Goal: Transaction & Acquisition: Purchase product/service

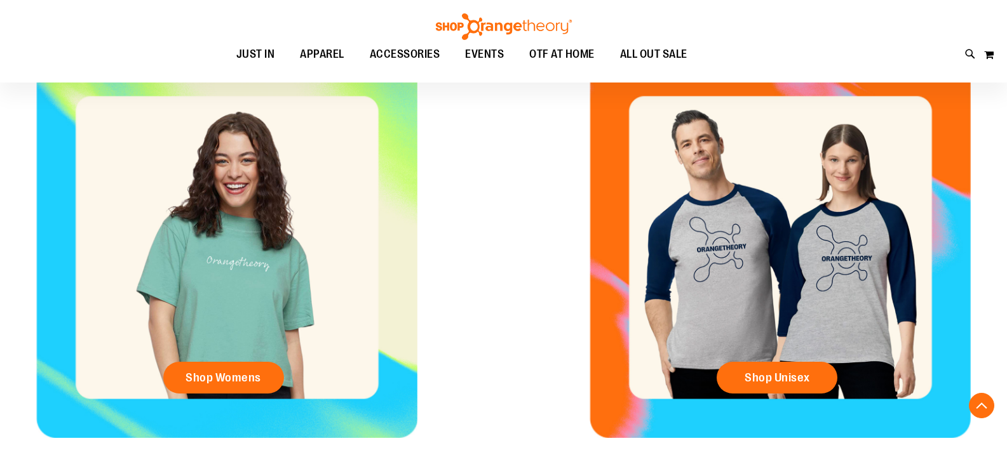
scroll to position [571, 0]
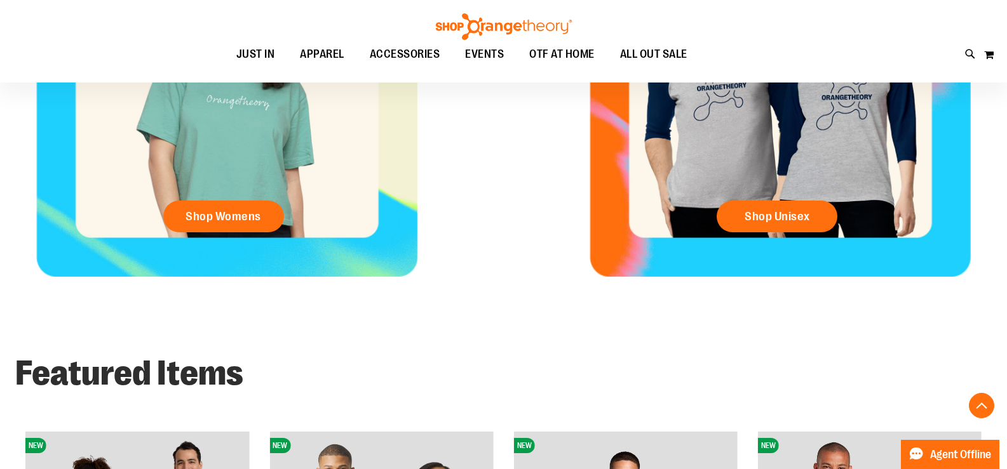
click at [290, 227] on div "Shop Womens" at bounding box center [226, 220] width 127 height 38
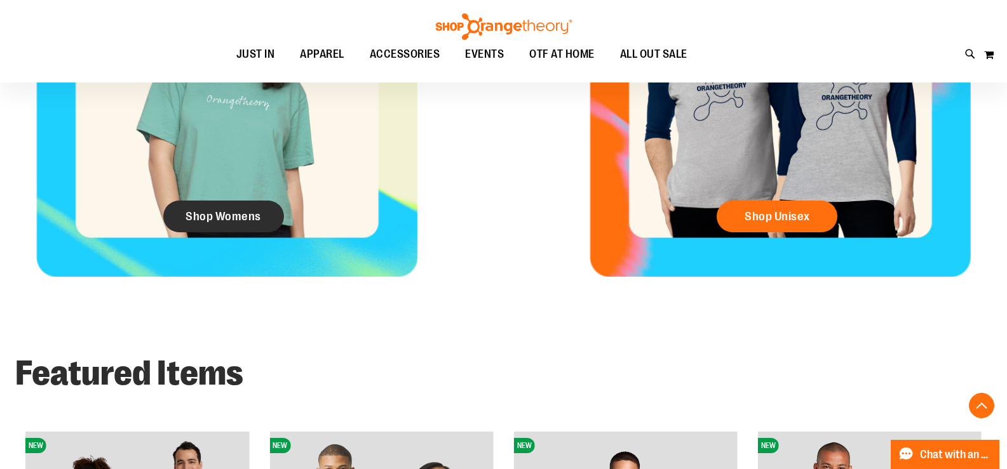
click at [239, 230] on link "Shop Womens" at bounding box center [223, 217] width 121 height 32
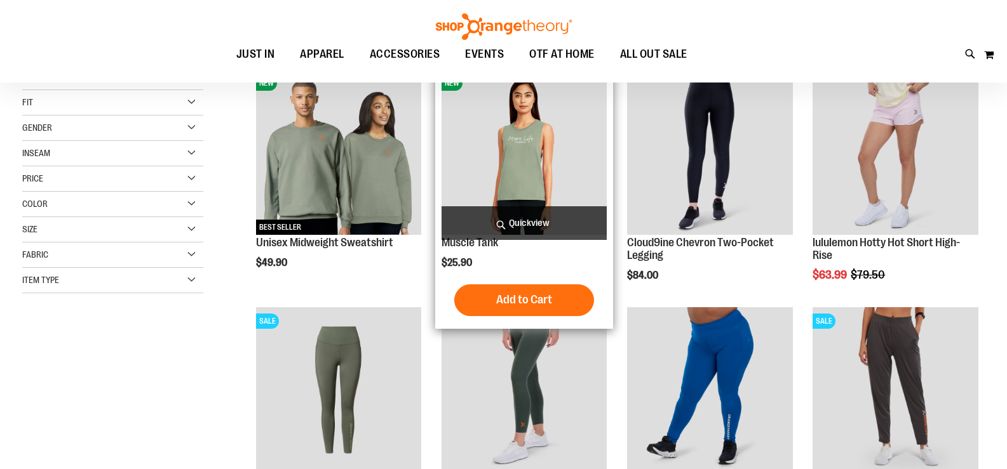
scroll to position [190, 0]
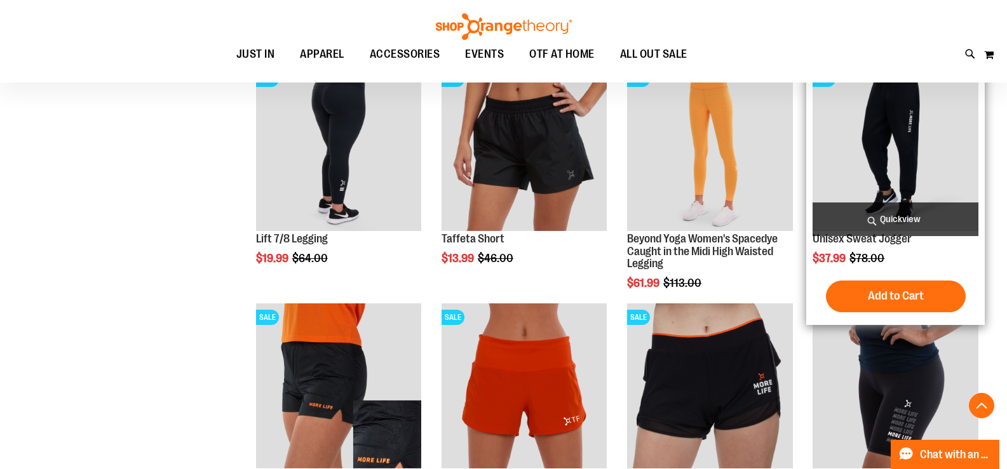
scroll to position [825, 0]
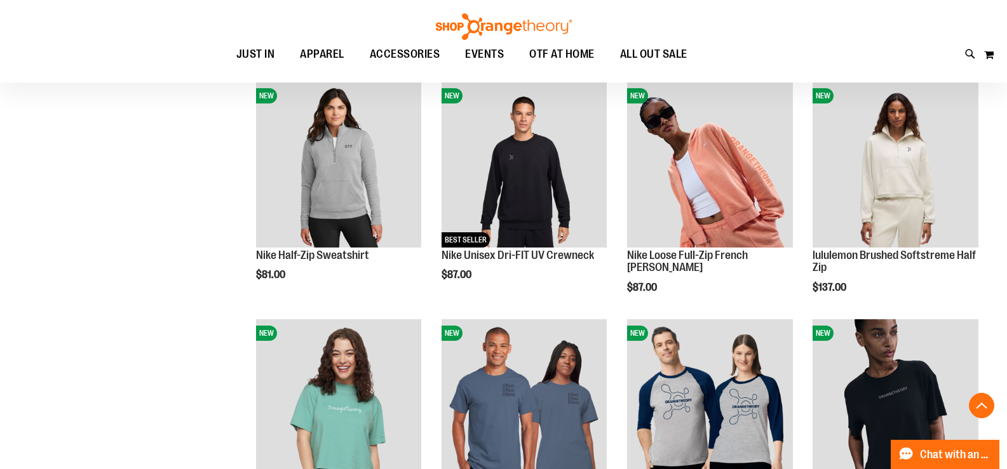
scroll to position [2096, 0]
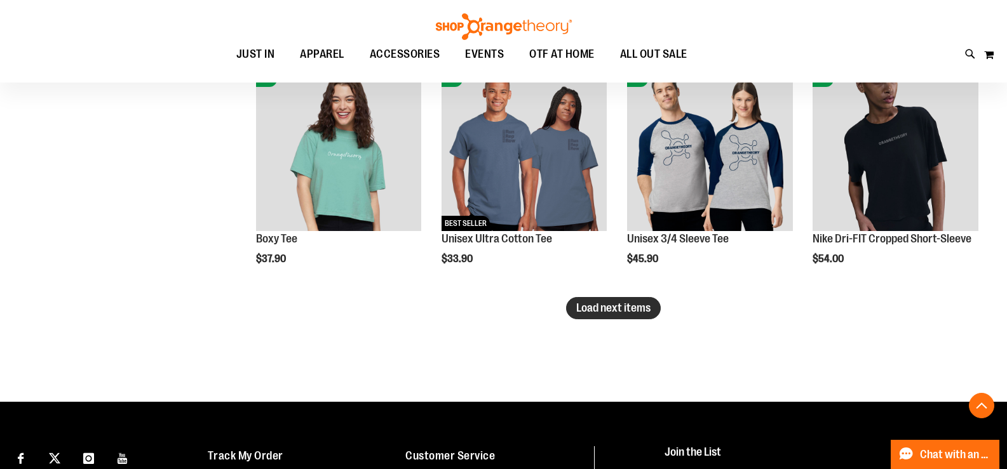
click at [631, 309] on span "Load next items" at bounding box center [613, 308] width 74 height 13
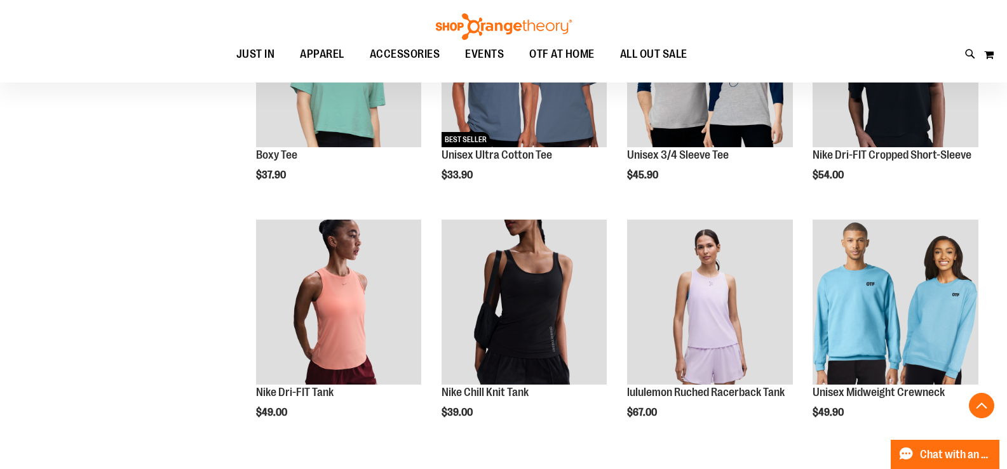
scroll to position [2286, 0]
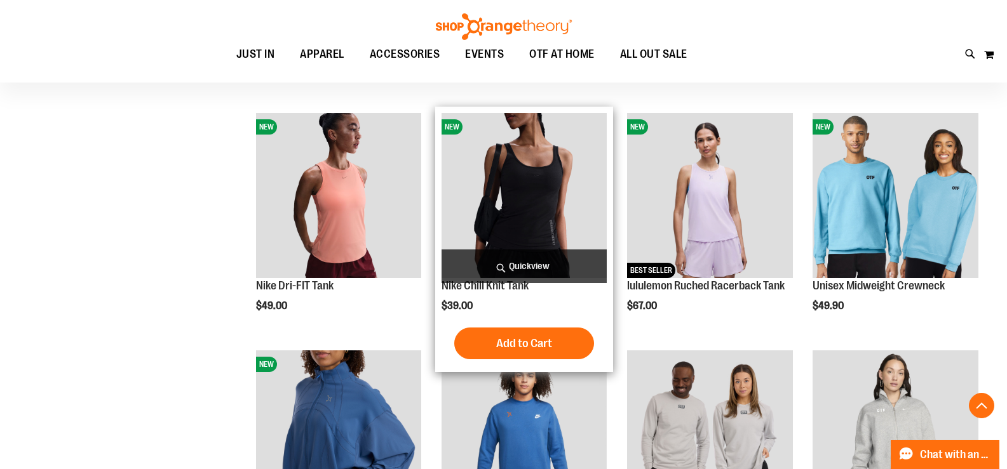
click at [572, 209] on img "product" at bounding box center [524, 196] width 166 height 166
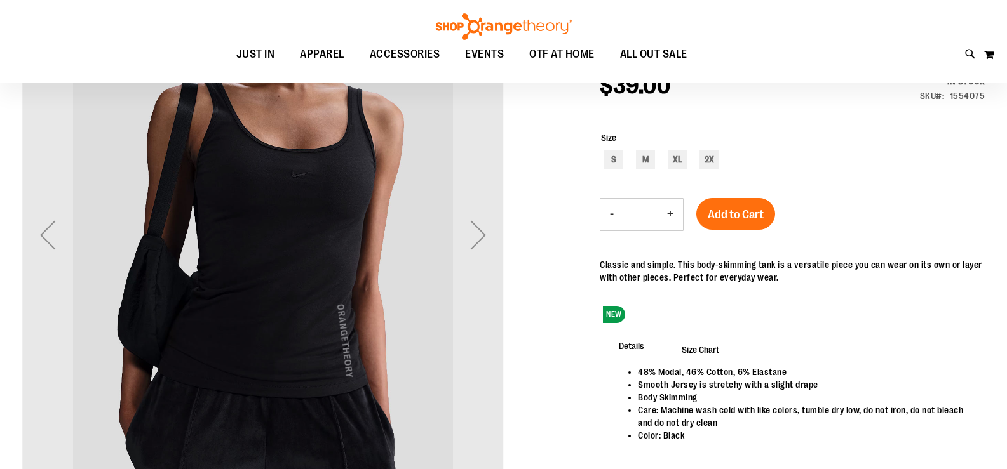
scroll to position [49, 0]
click at [480, 234] on div "Next" at bounding box center [478, 235] width 51 height 51
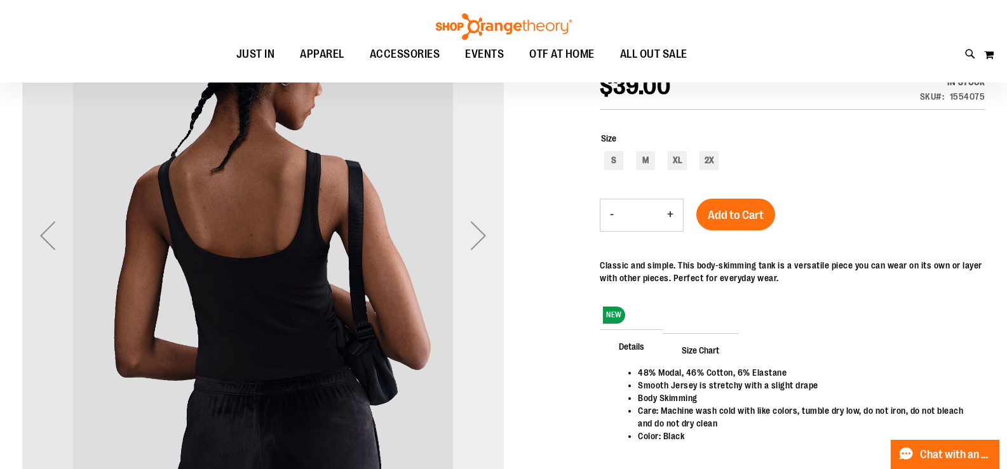
click at [480, 234] on div "Next" at bounding box center [478, 235] width 51 height 51
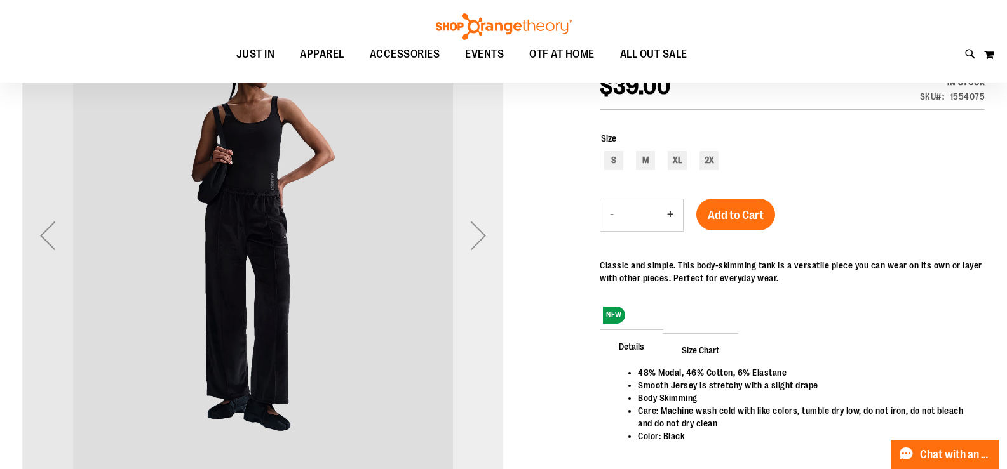
click at [482, 238] on div "Next" at bounding box center [478, 235] width 51 height 51
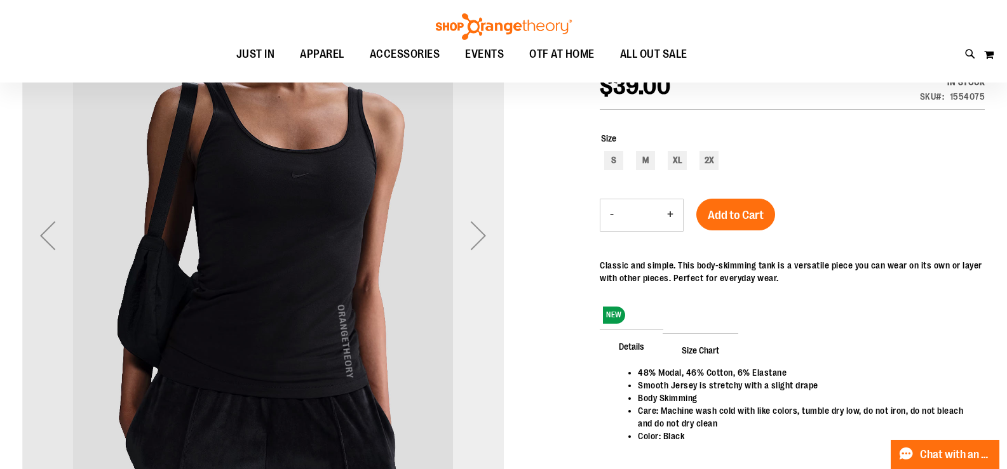
click at [482, 238] on div "Next" at bounding box center [478, 235] width 51 height 51
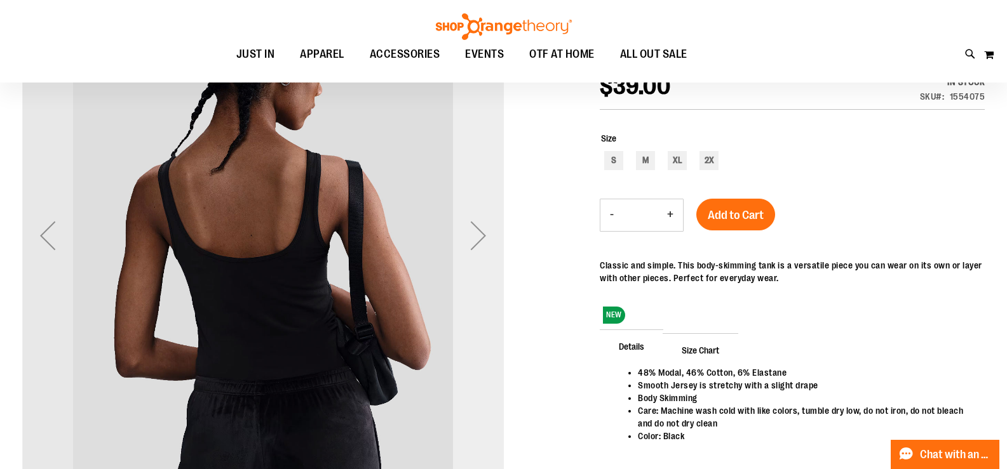
click at [482, 238] on div "Next" at bounding box center [478, 235] width 51 height 51
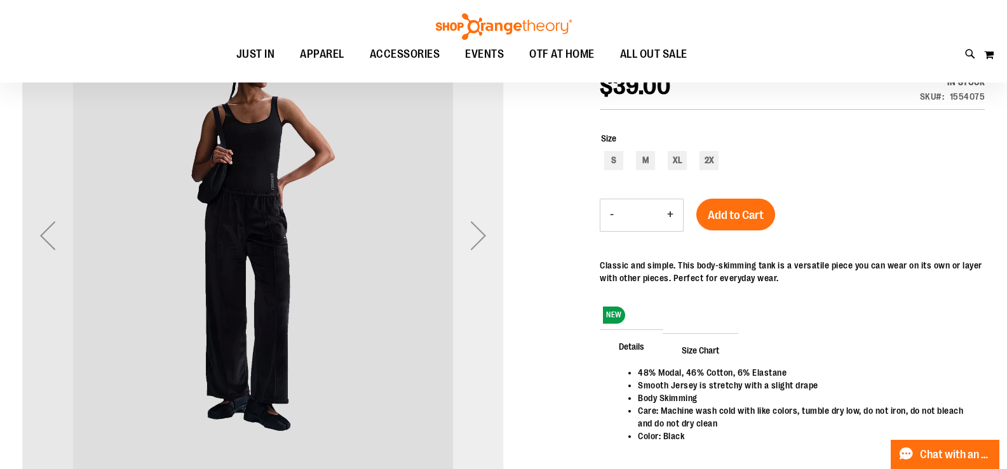
click at [482, 238] on div "Next" at bounding box center [478, 235] width 51 height 51
